Goal: Check status: Check status

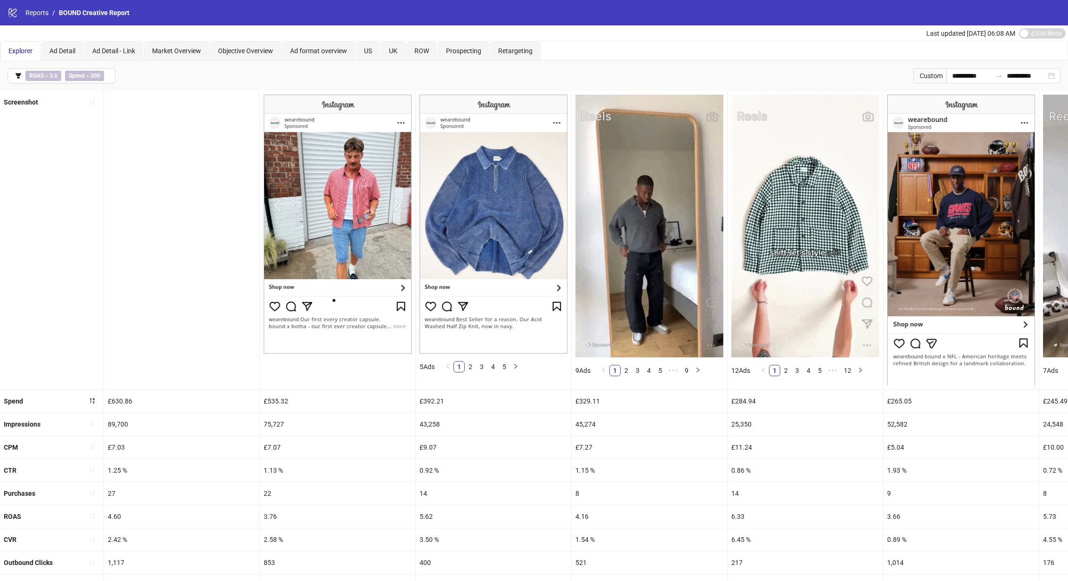
scroll to position [0, 281]
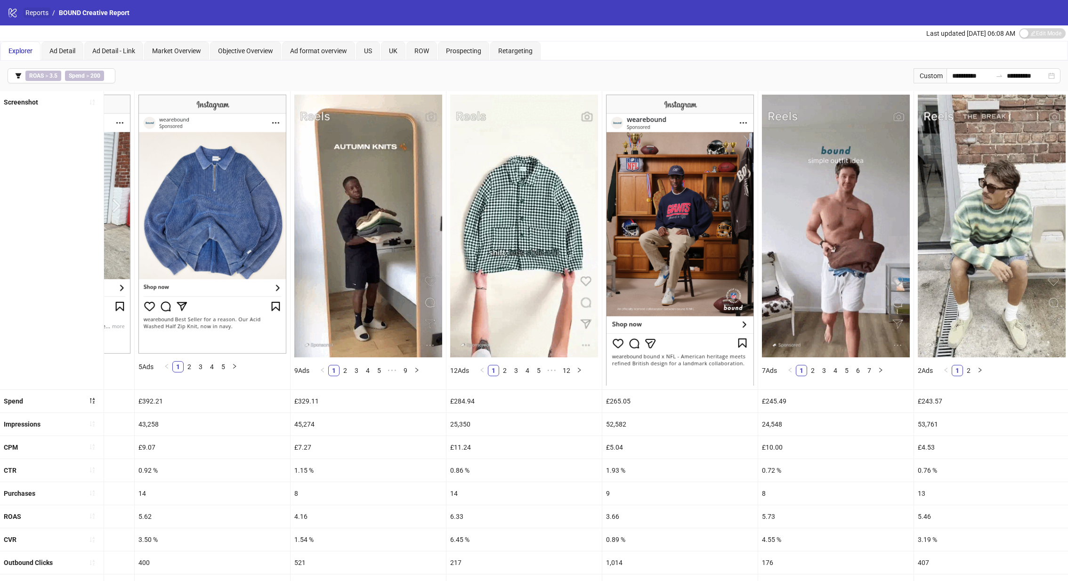
click at [38, 13] on link "Reports" at bounding box center [37, 13] width 27 height 10
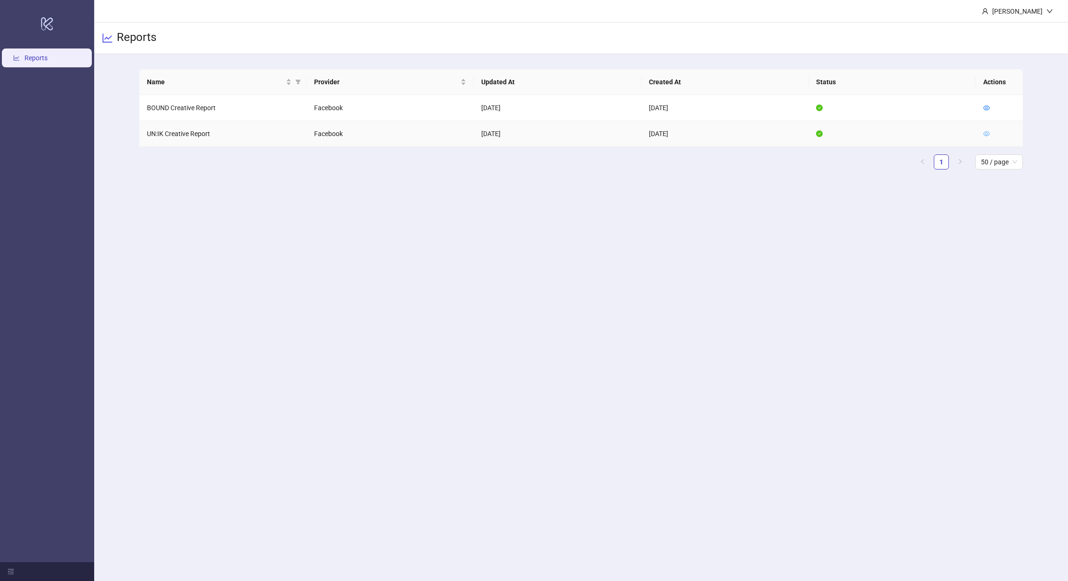
click at [984, 130] on icon "eye" at bounding box center [986, 133] width 7 height 7
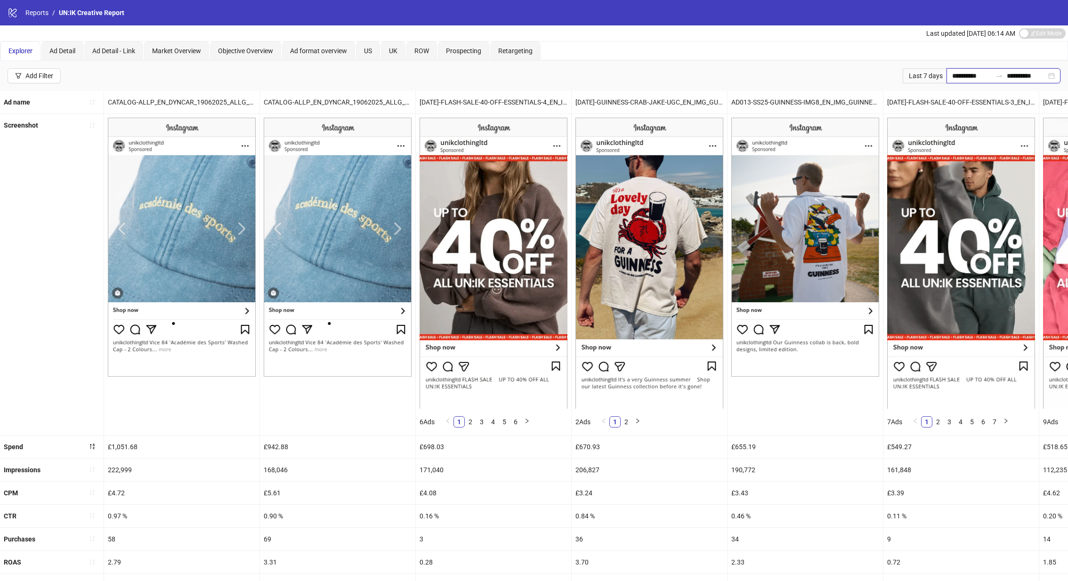
click at [966, 73] on input "**********" at bounding box center [972, 76] width 40 height 10
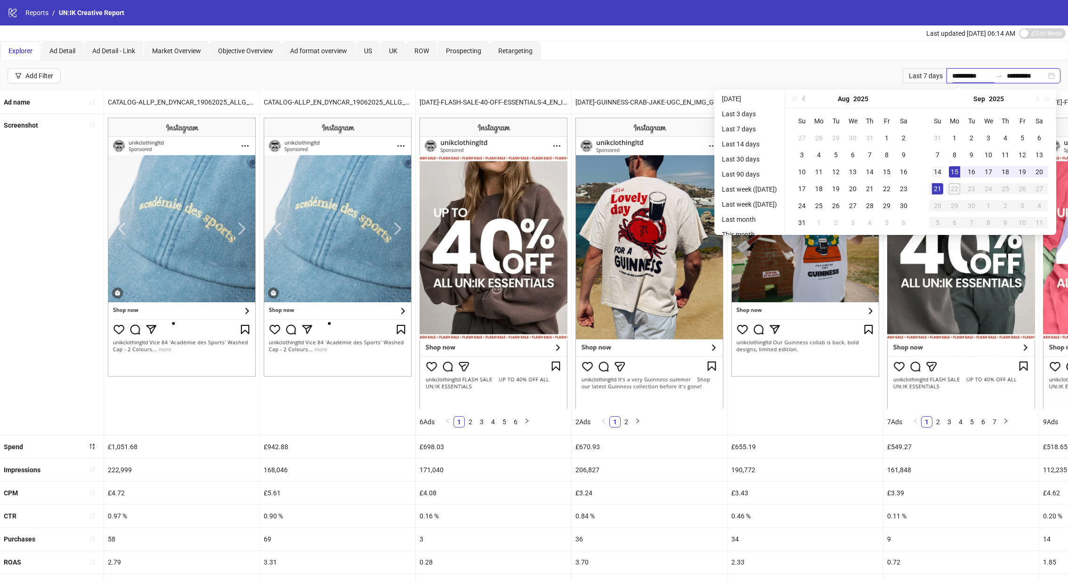
type input "**********"
click at [942, 166] on div "14" at bounding box center [937, 171] width 11 height 11
click at [941, 188] on div "21" at bounding box center [937, 188] width 11 height 11
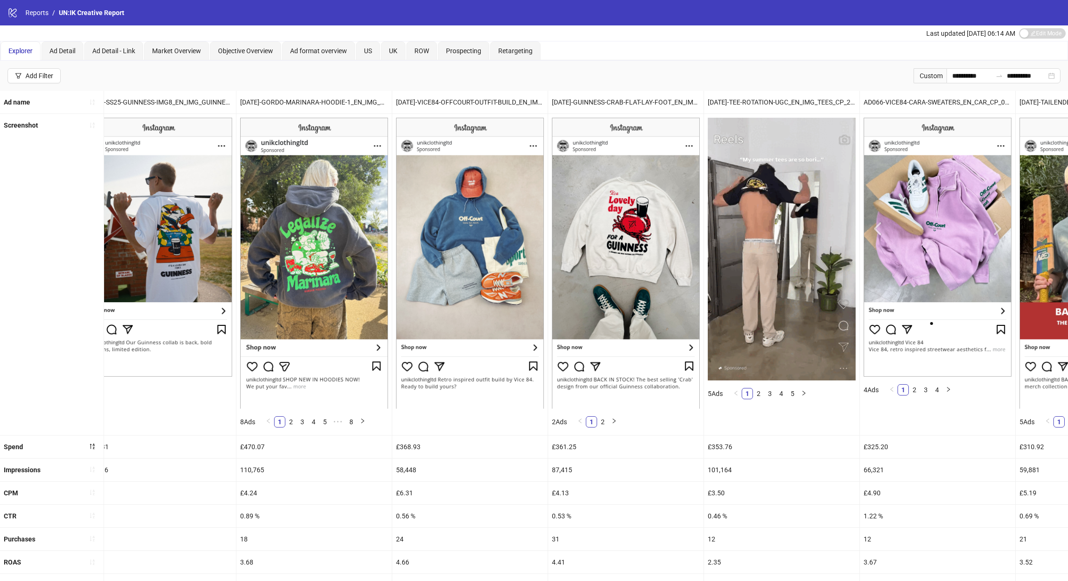
scroll to position [0, 1583]
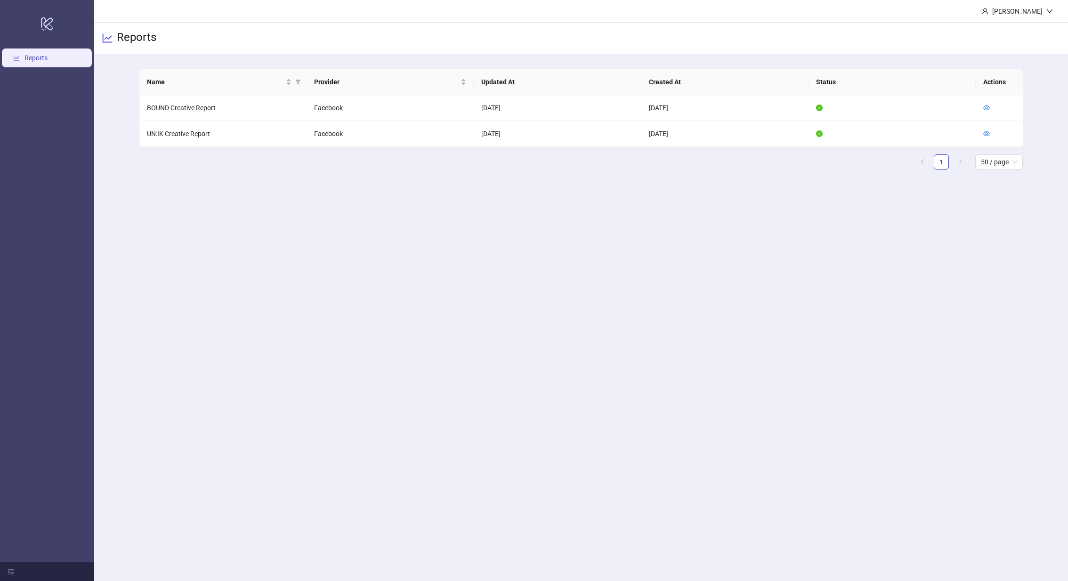
click at [982, 134] on td at bounding box center [999, 134] width 47 height 26
click at [986, 132] on icon "eye" at bounding box center [986, 133] width 7 height 7
click at [983, 132] on td at bounding box center [999, 134] width 47 height 26
click at [985, 132] on icon "eye" at bounding box center [986, 133] width 7 height 7
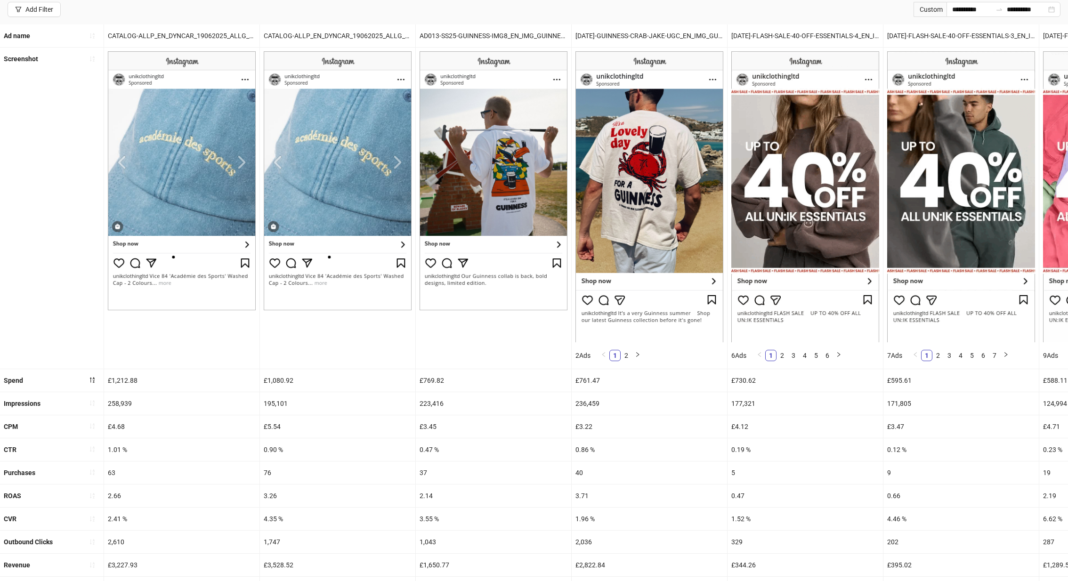
scroll to position [190, 0]
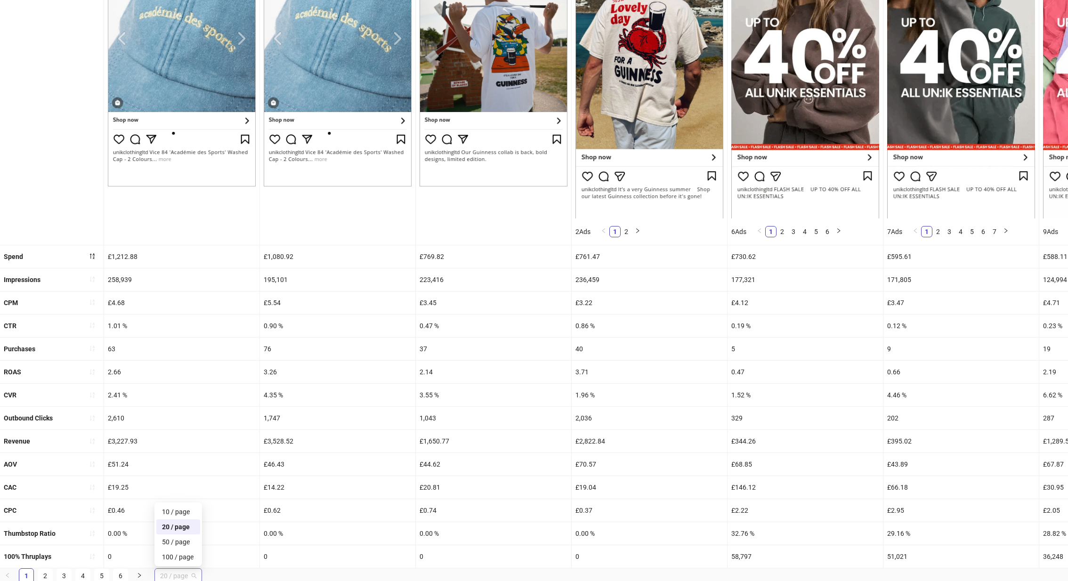
click at [185, 570] on span "20 / page" at bounding box center [178, 576] width 36 height 14
click at [187, 550] on div "100 / page" at bounding box center [178, 557] width 44 height 15
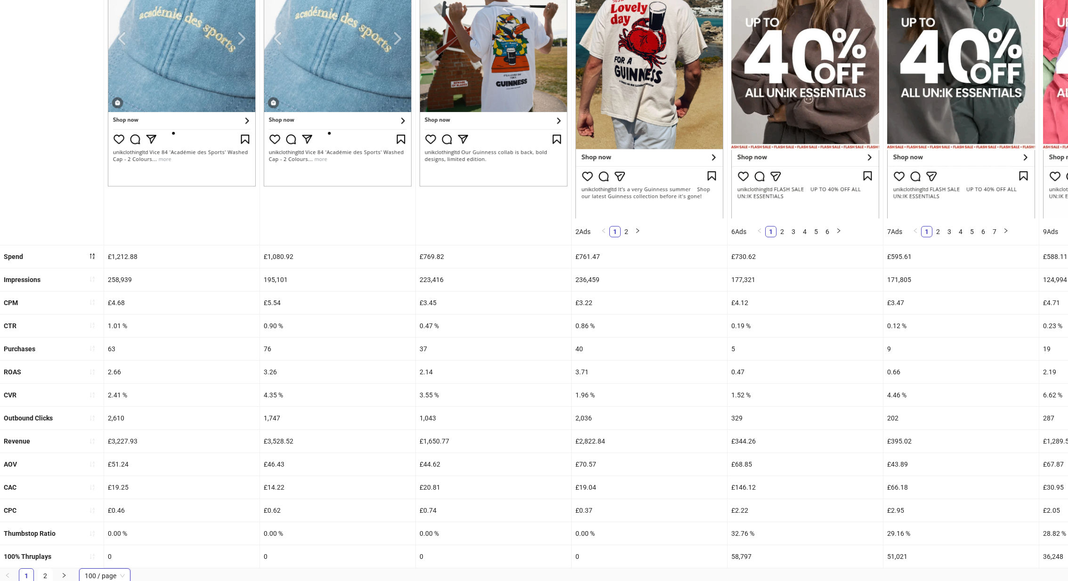
click at [469, 218] on div at bounding box center [494, 84] width 156 height 321
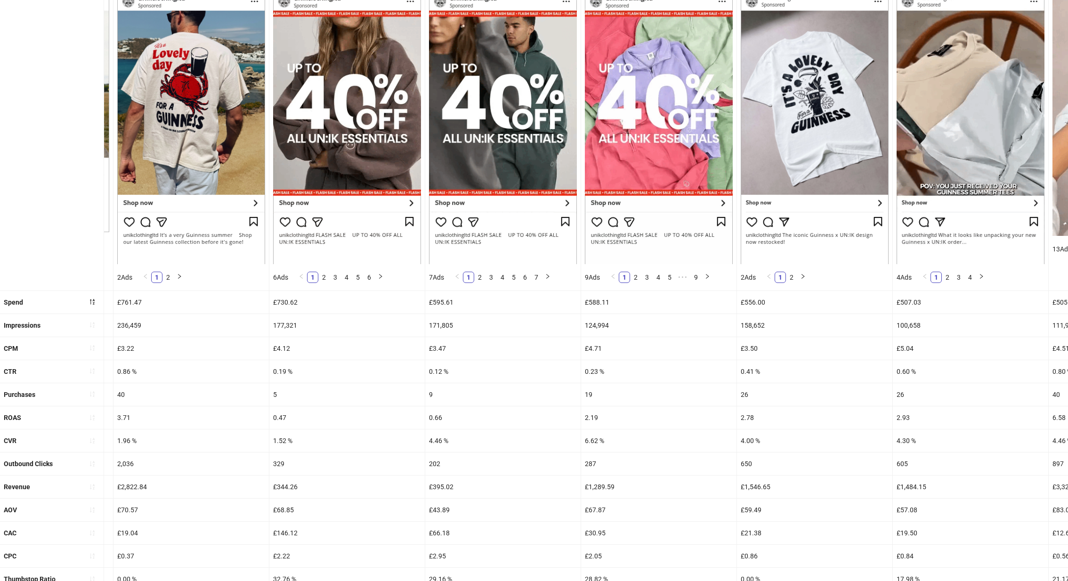
scroll to position [147, 0]
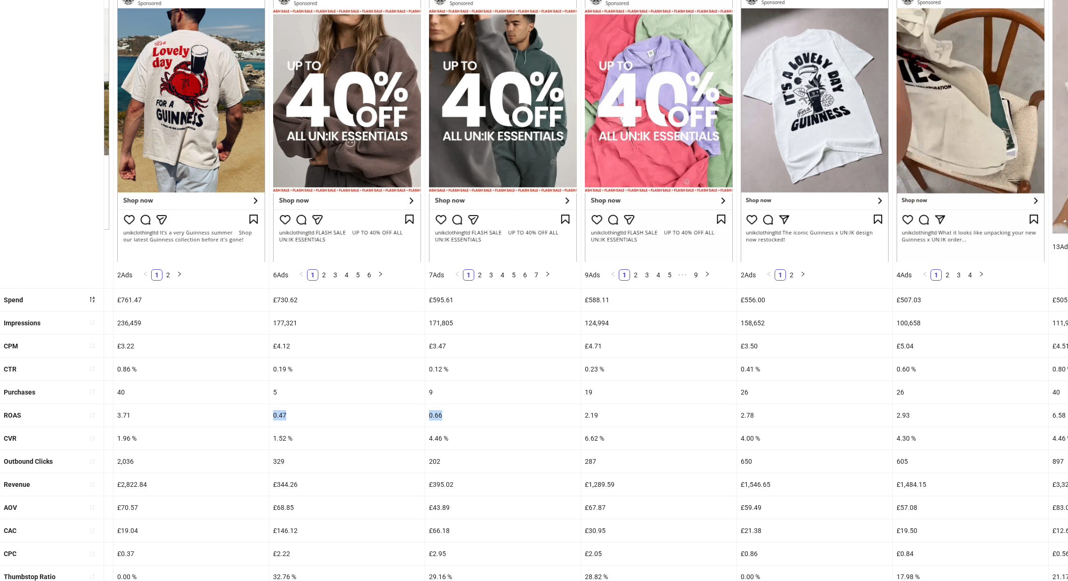
drag, startPoint x: 273, startPoint y: 414, endPoint x: 454, endPoint y: 413, distance: 180.9
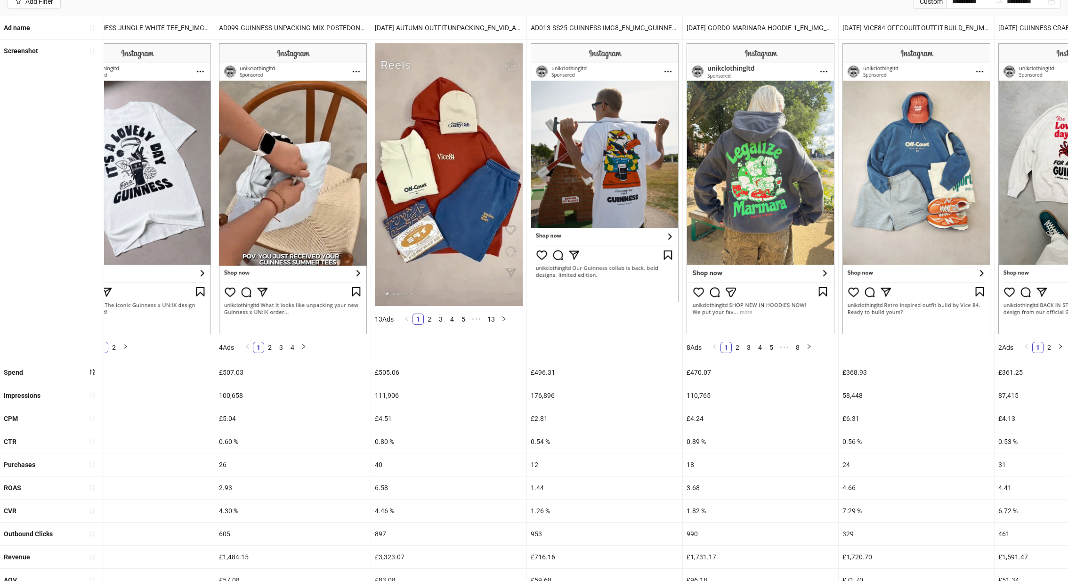
scroll to position [134, 0]
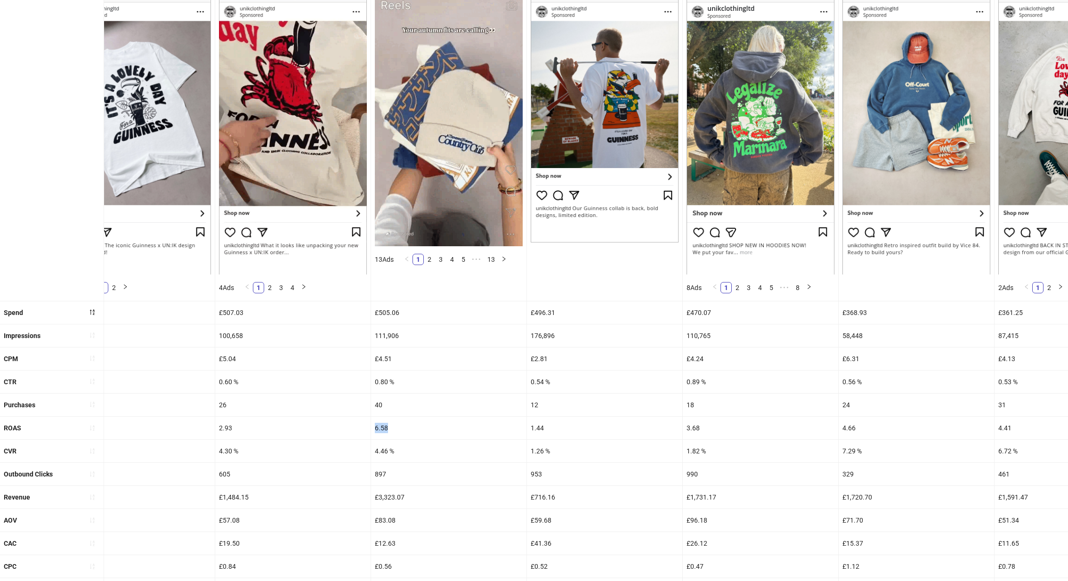
drag, startPoint x: 393, startPoint y: 428, endPoint x: 366, endPoint y: 428, distance: 27.8
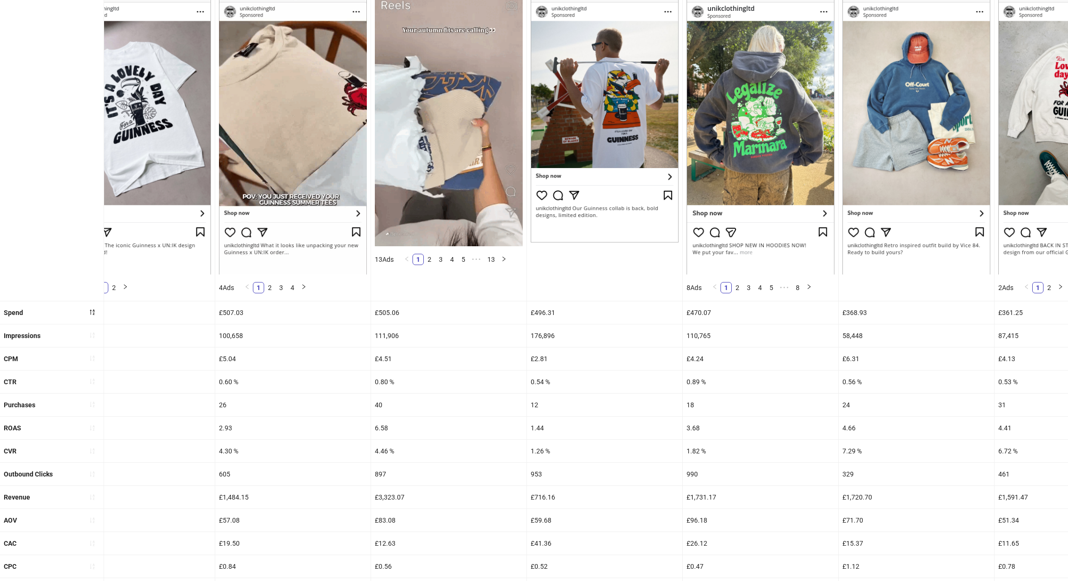
click at [387, 406] on div "40" at bounding box center [448, 405] width 155 height 23
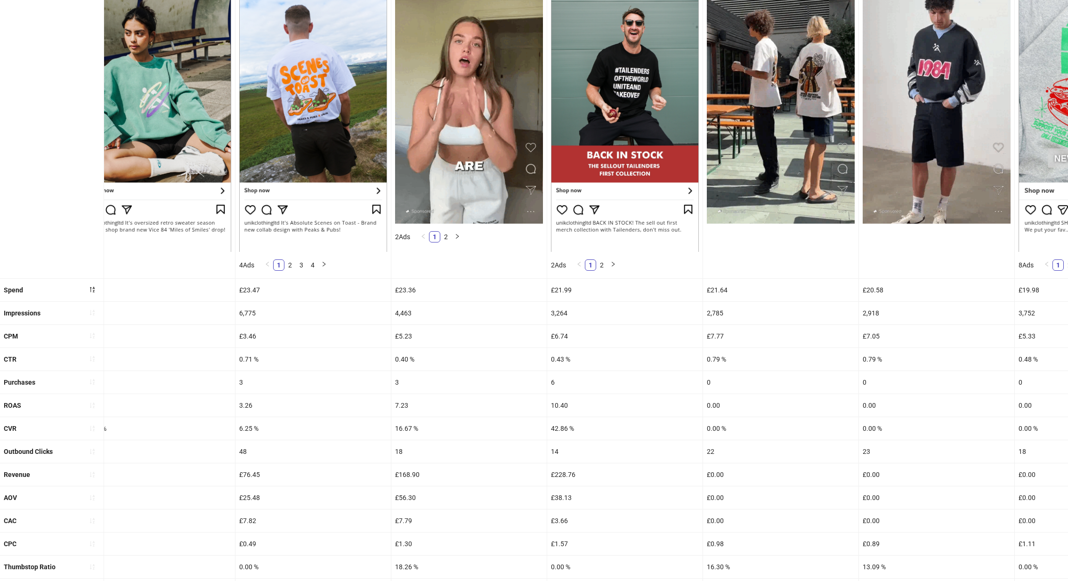
scroll to position [0, 10769]
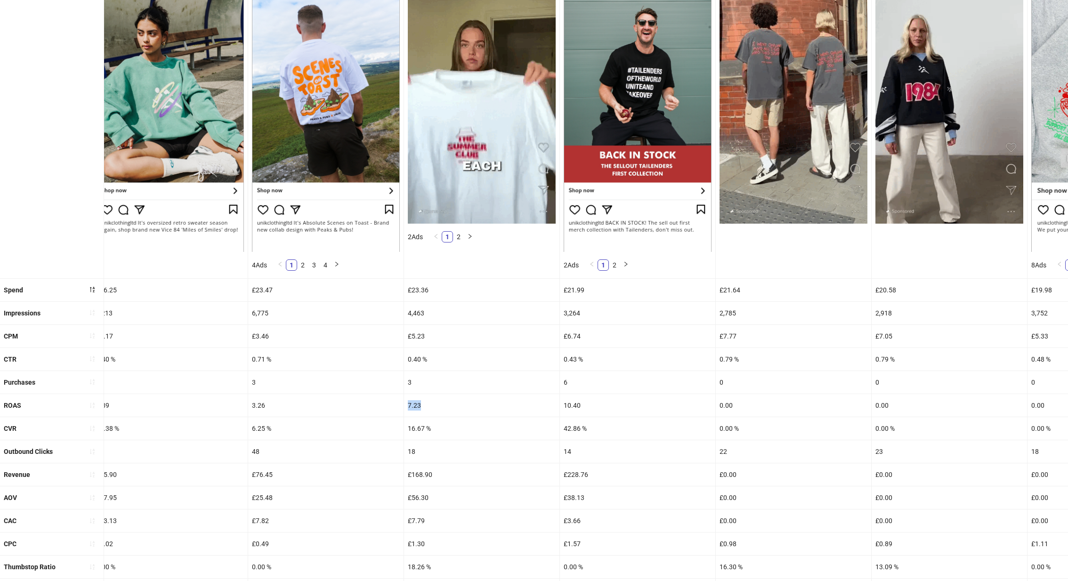
drag, startPoint x: 417, startPoint y: 404, endPoint x: 396, endPoint y: 404, distance: 21.7
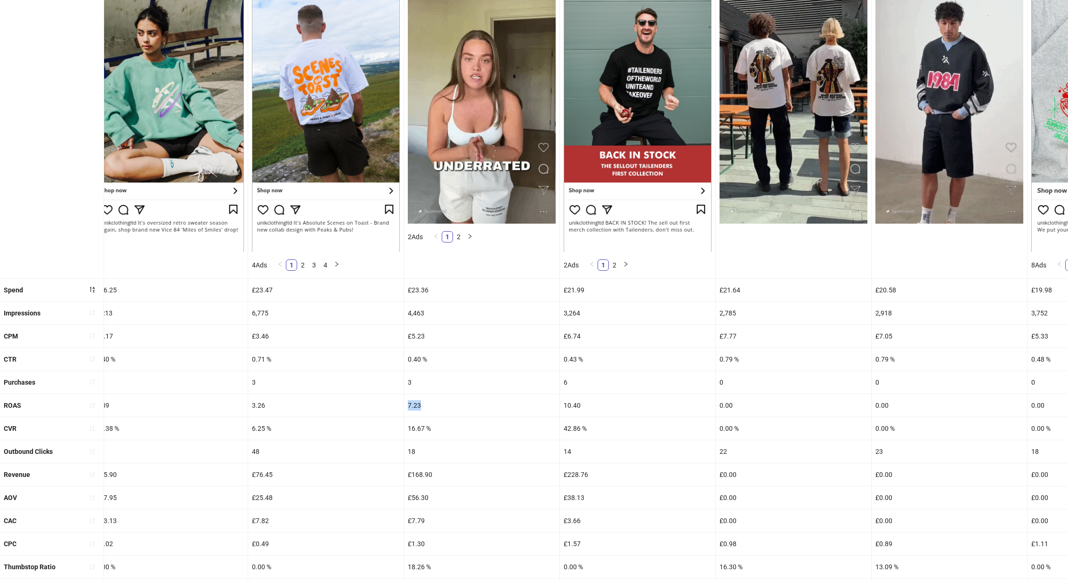
click at [404, 404] on div "7.23" at bounding box center [481, 405] width 155 height 23
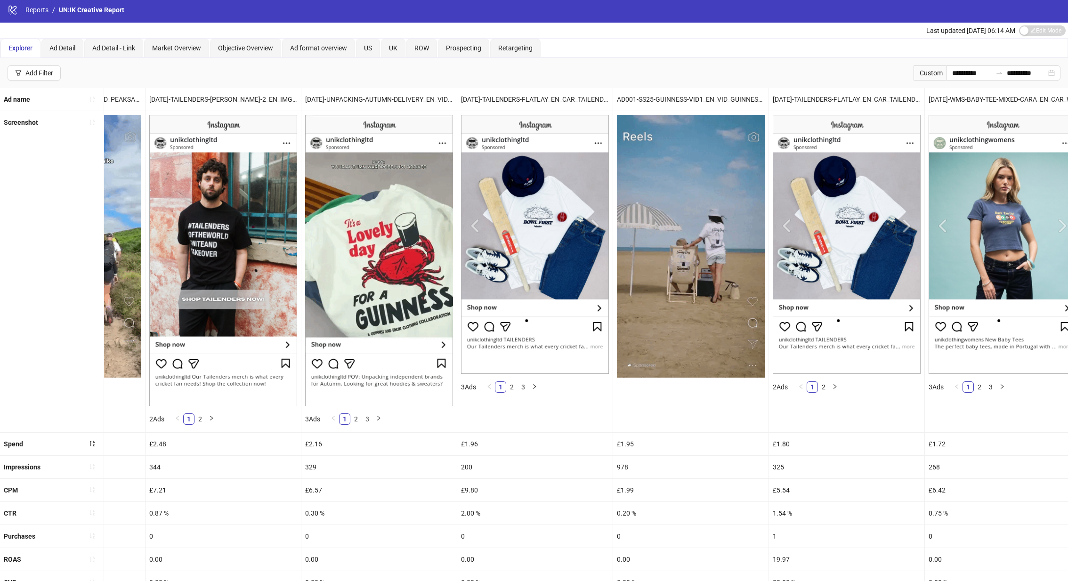
scroll to position [0, 0]
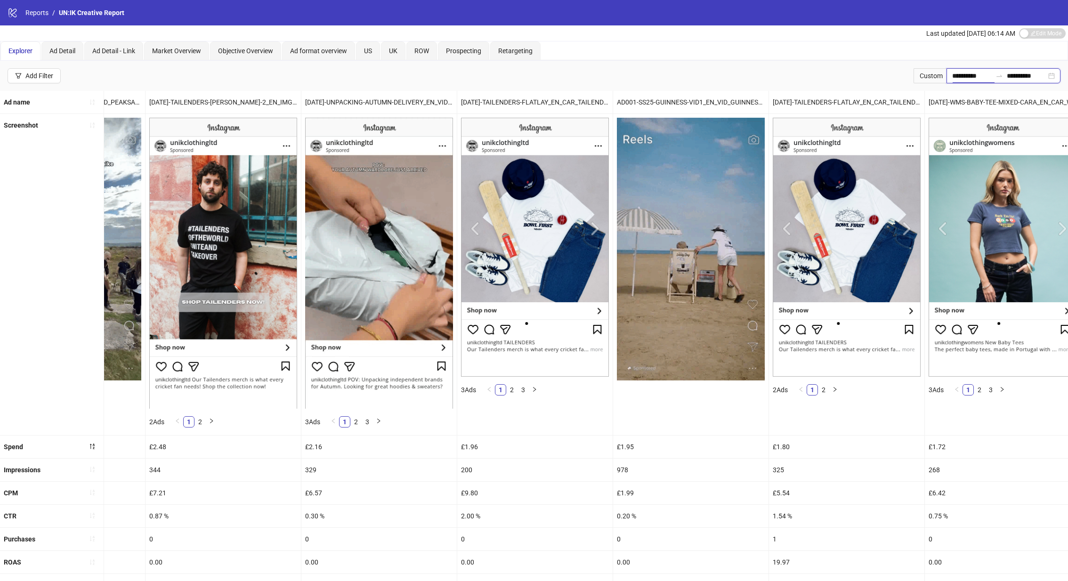
click at [965, 75] on input "**********" at bounding box center [972, 76] width 40 height 10
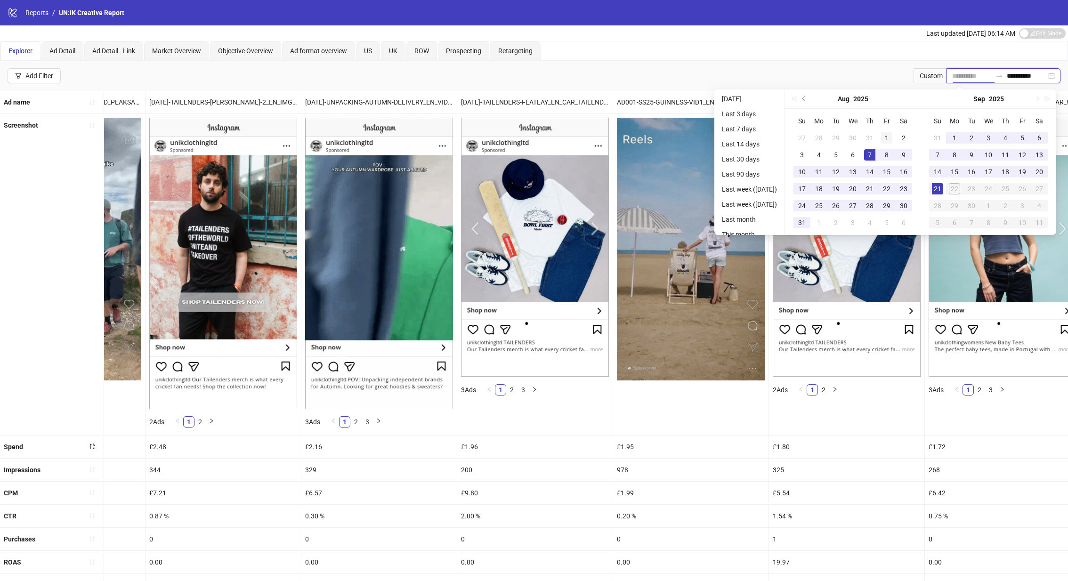
type input "**********"
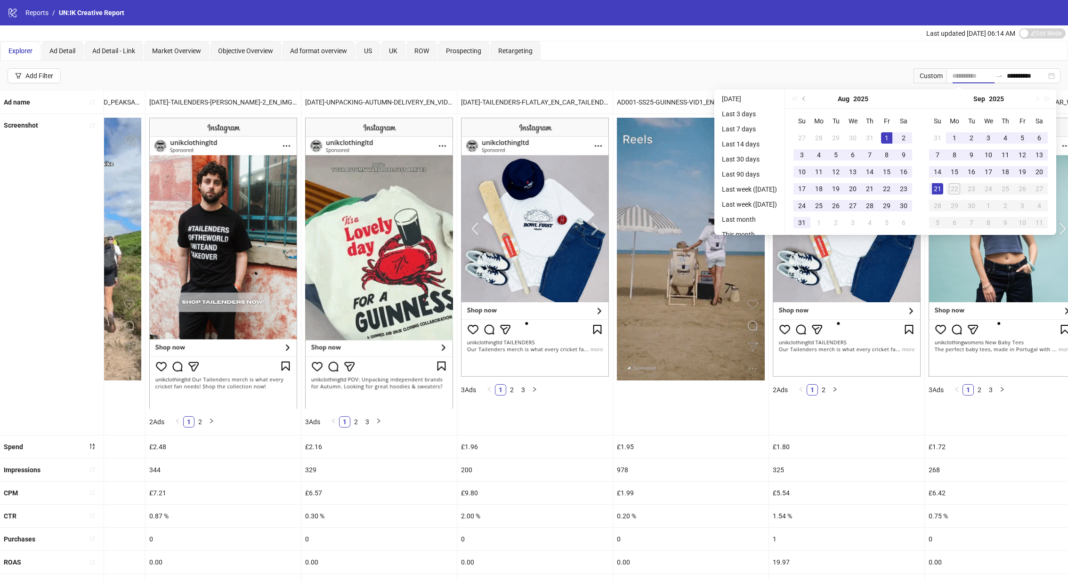
click at [886, 139] on div "1" at bounding box center [886, 137] width 11 height 11
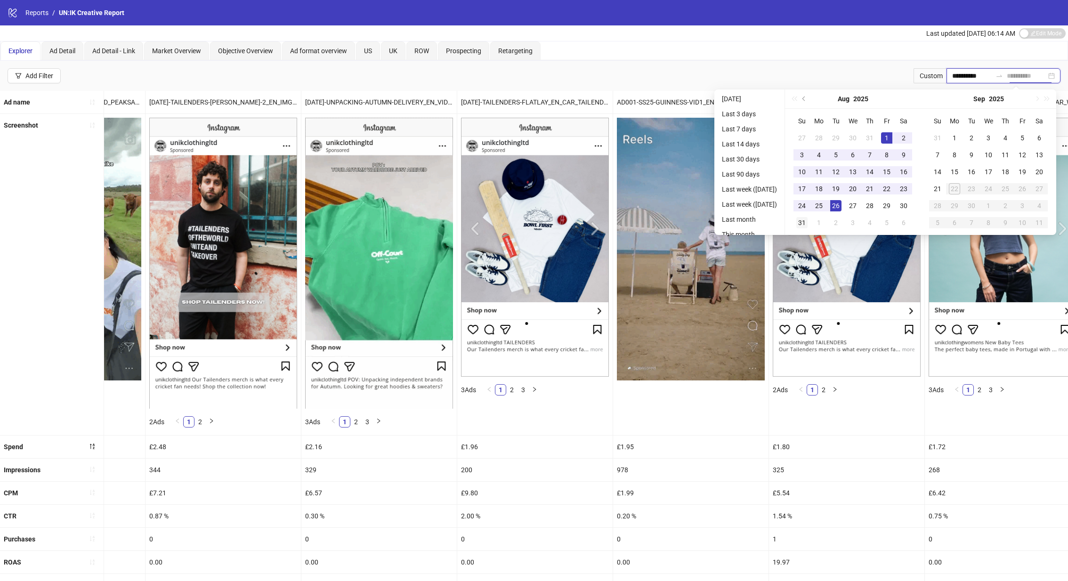
type input "**********"
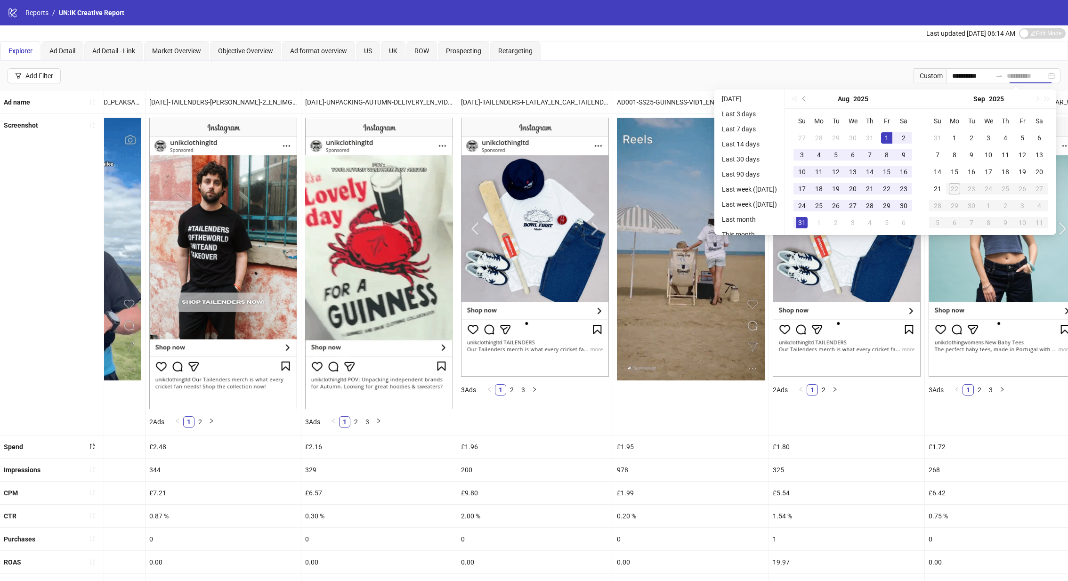
click at [808, 220] on div "31" at bounding box center [801, 222] width 11 height 11
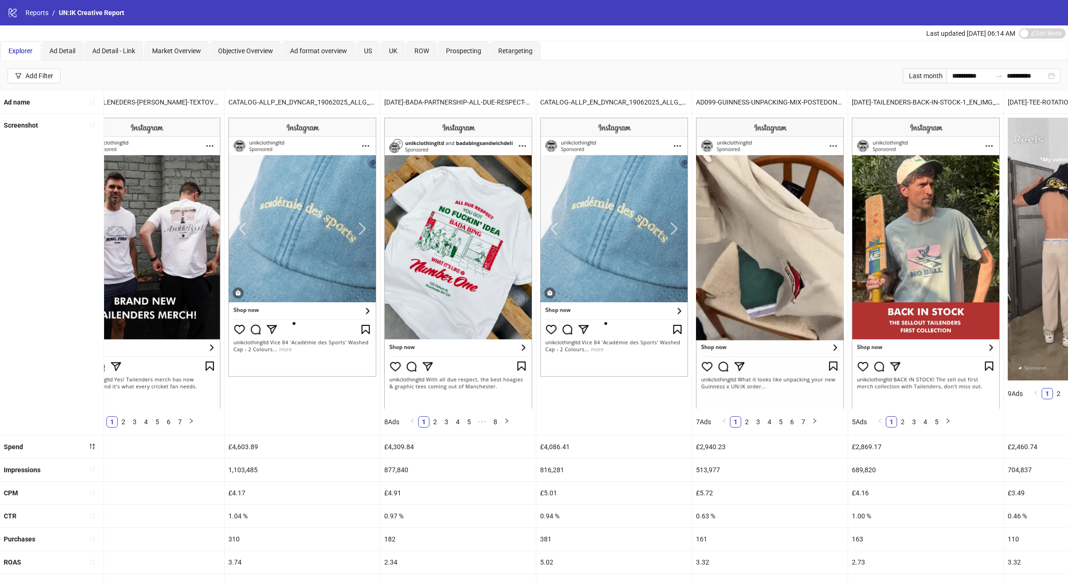
scroll to position [0, 192]
